Goal: Check status

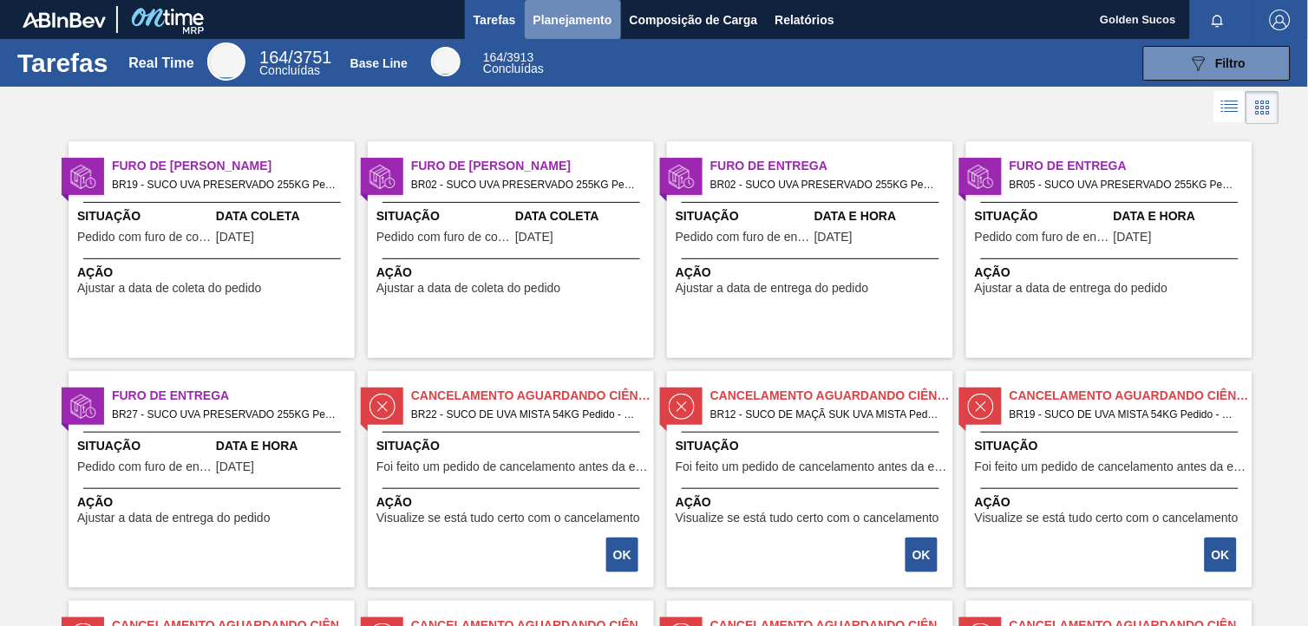
click at [593, 17] on span "Planejamento" at bounding box center [573, 20] width 79 height 21
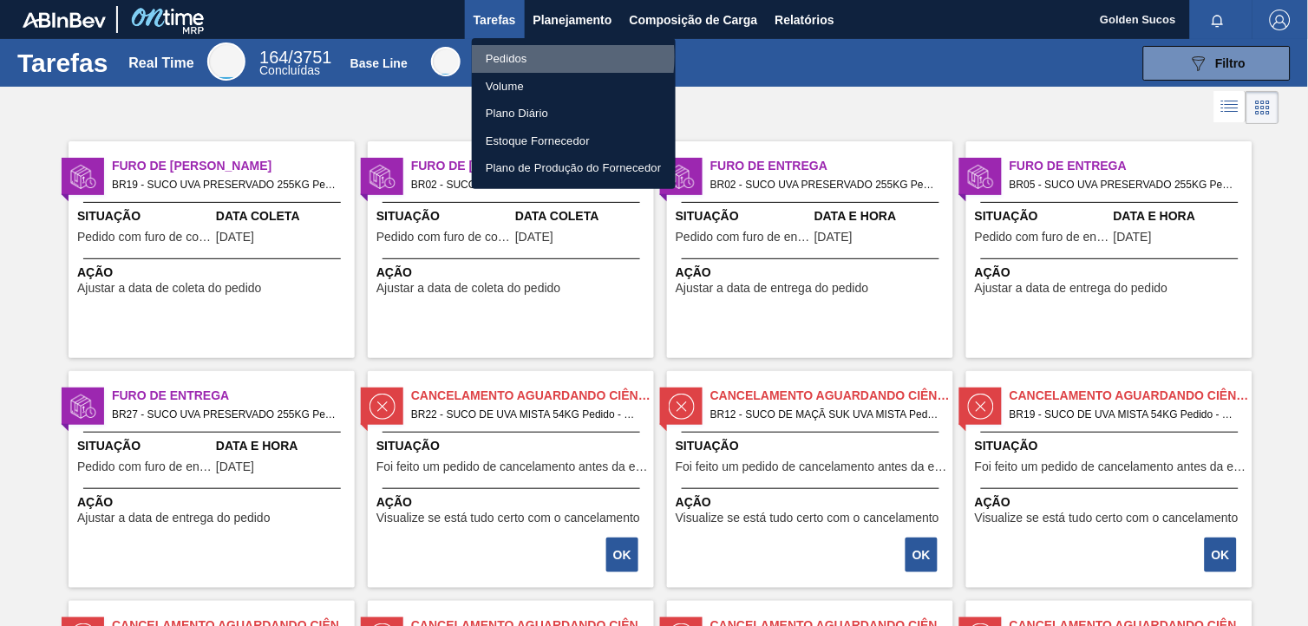
click at [517, 56] on li "Pedidos" at bounding box center [574, 59] width 204 height 28
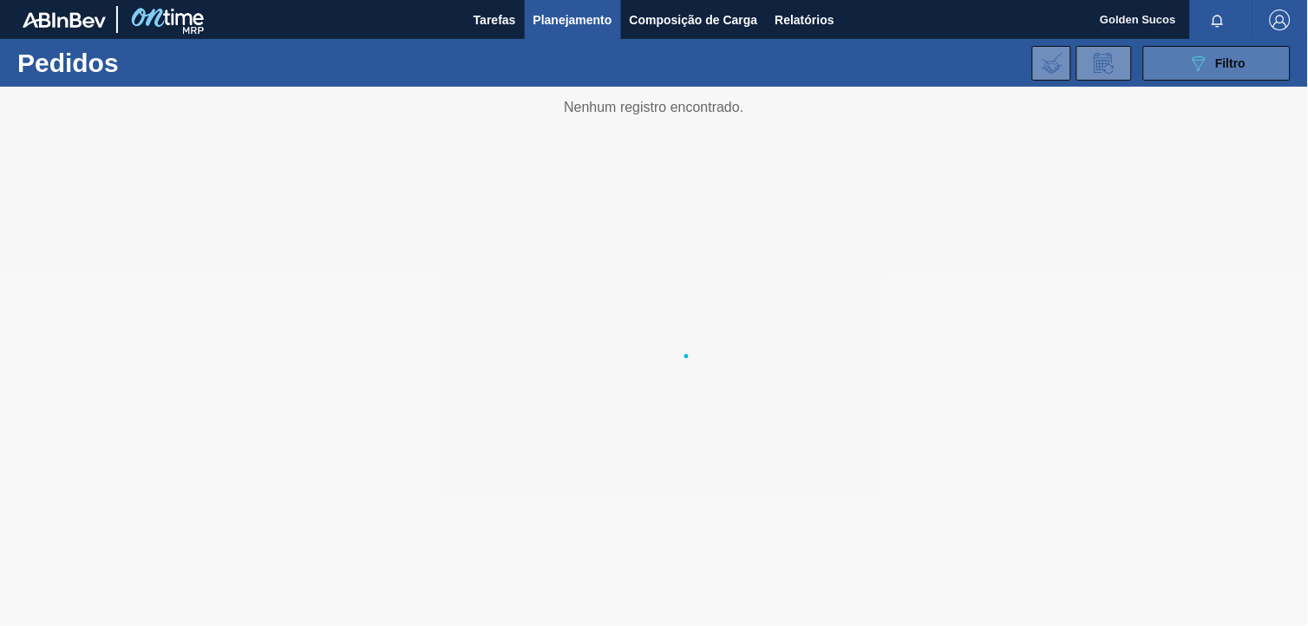
click at [1229, 64] on span "Filtro" at bounding box center [1231, 63] width 30 height 14
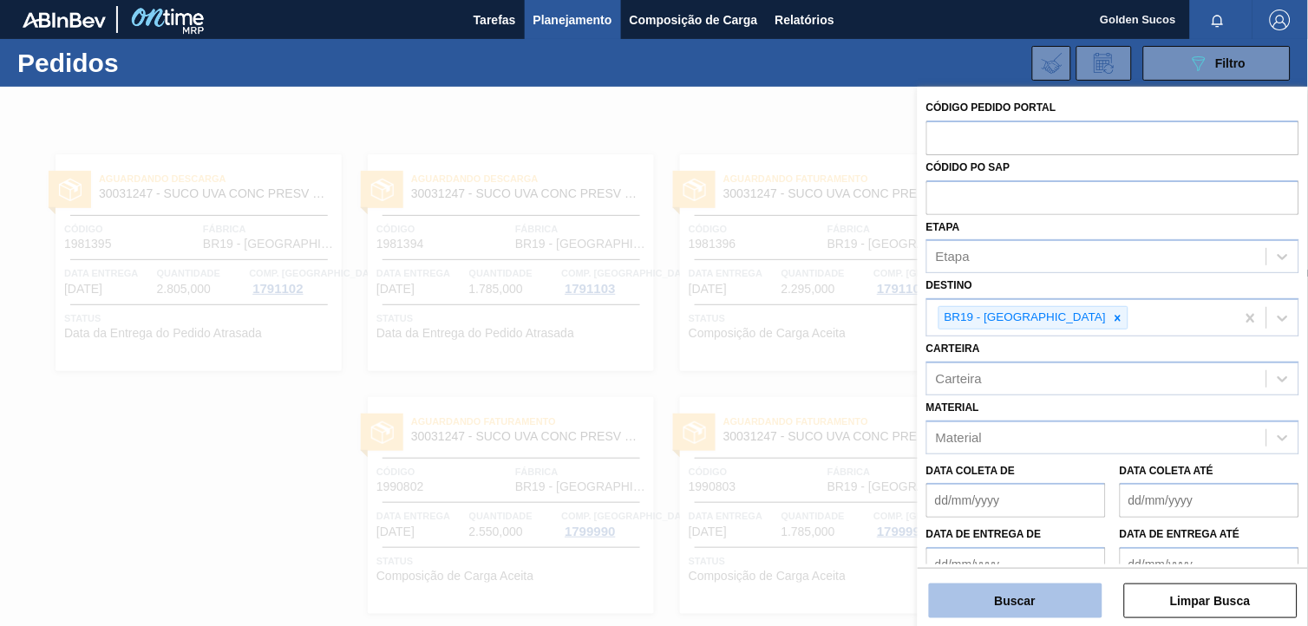
click at [1065, 608] on button "Buscar" at bounding box center [1016, 601] width 174 height 35
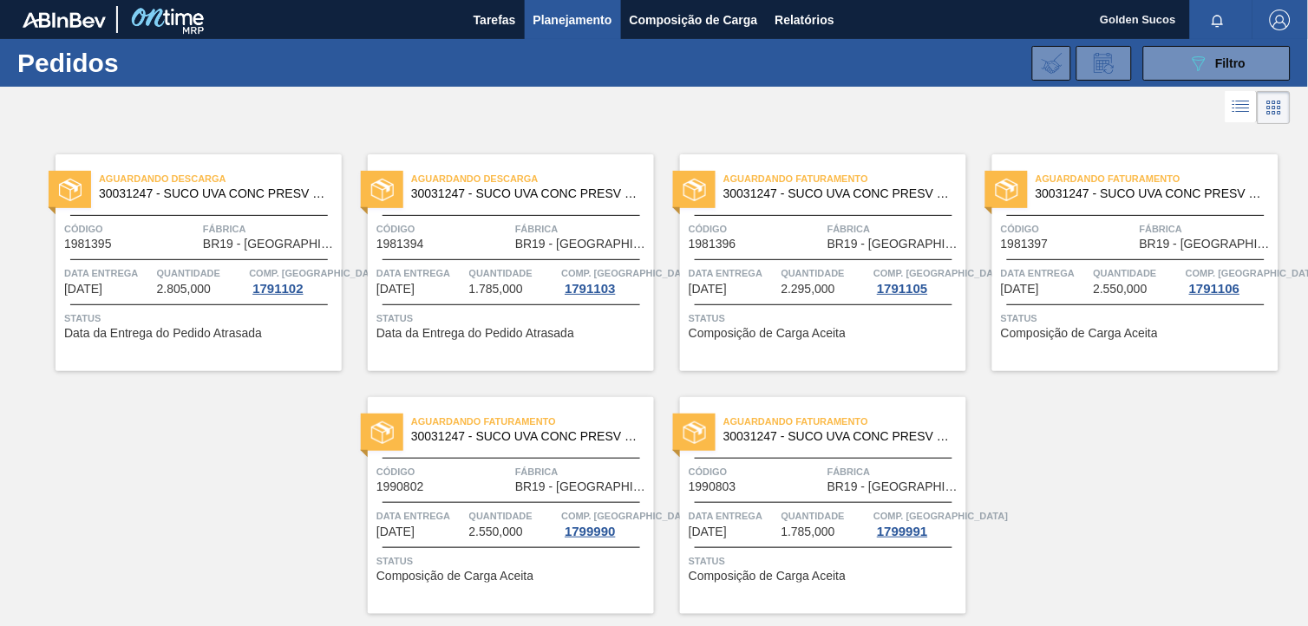
click at [731, 272] on span "Data entrega" at bounding box center [733, 273] width 88 height 17
